Goal: Find specific page/section: Find specific page/section

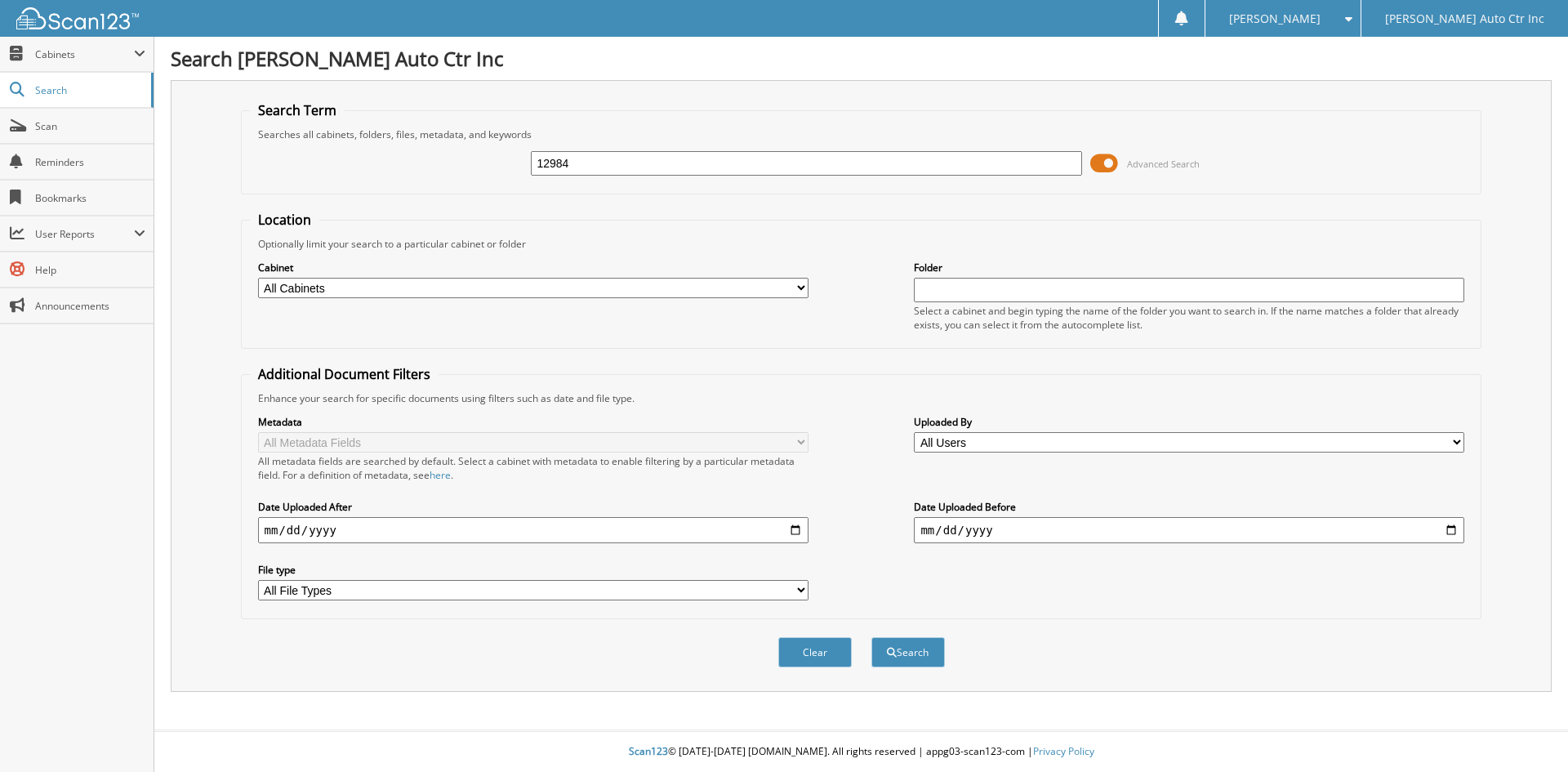
type input "12984"
click at [871, 637] on button "Search" at bounding box center [907, 652] width 74 height 30
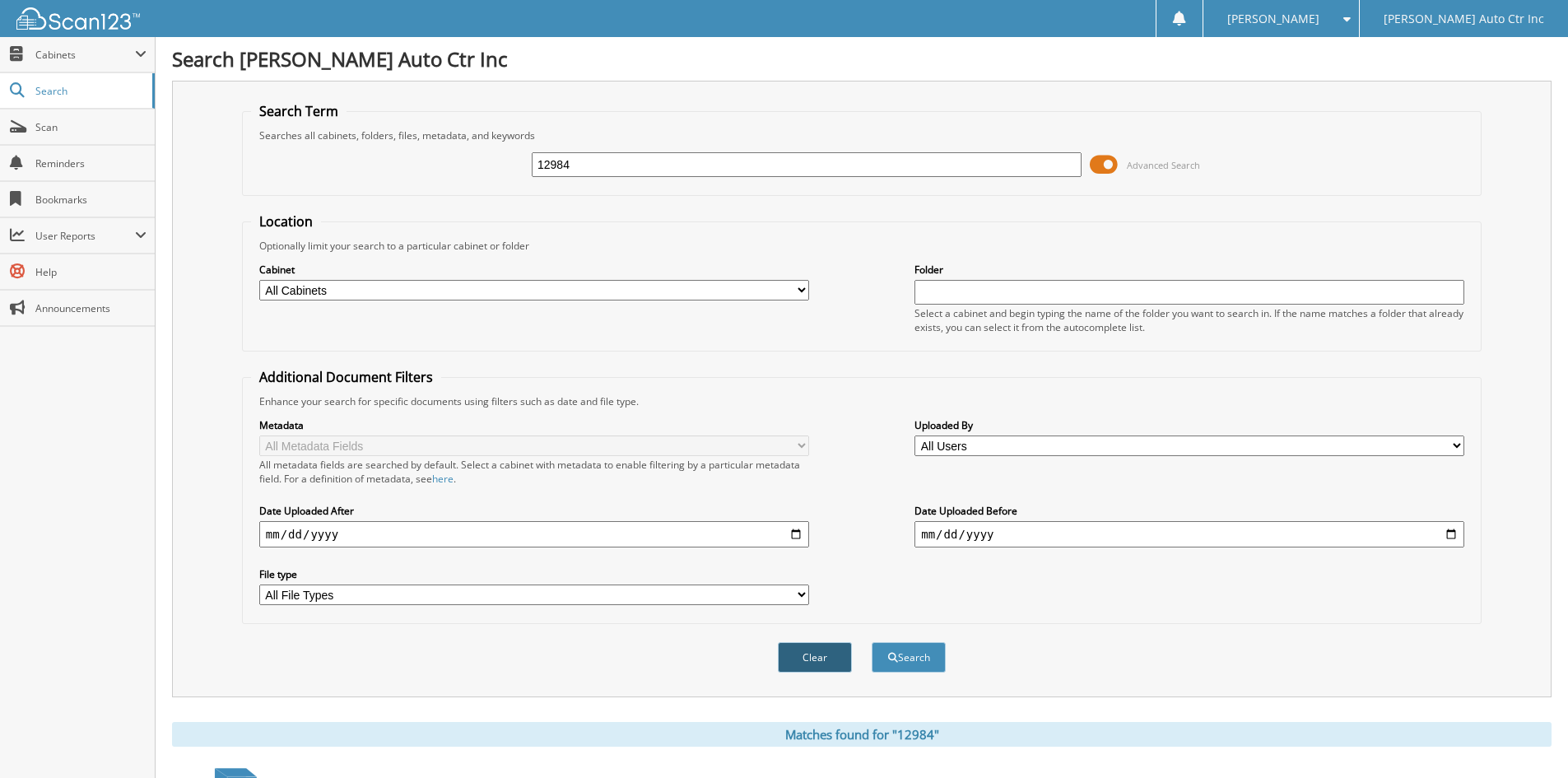
click at [805, 660] on button "Clear" at bounding box center [814, 657] width 74 height 30
